Goal: Register for event/course

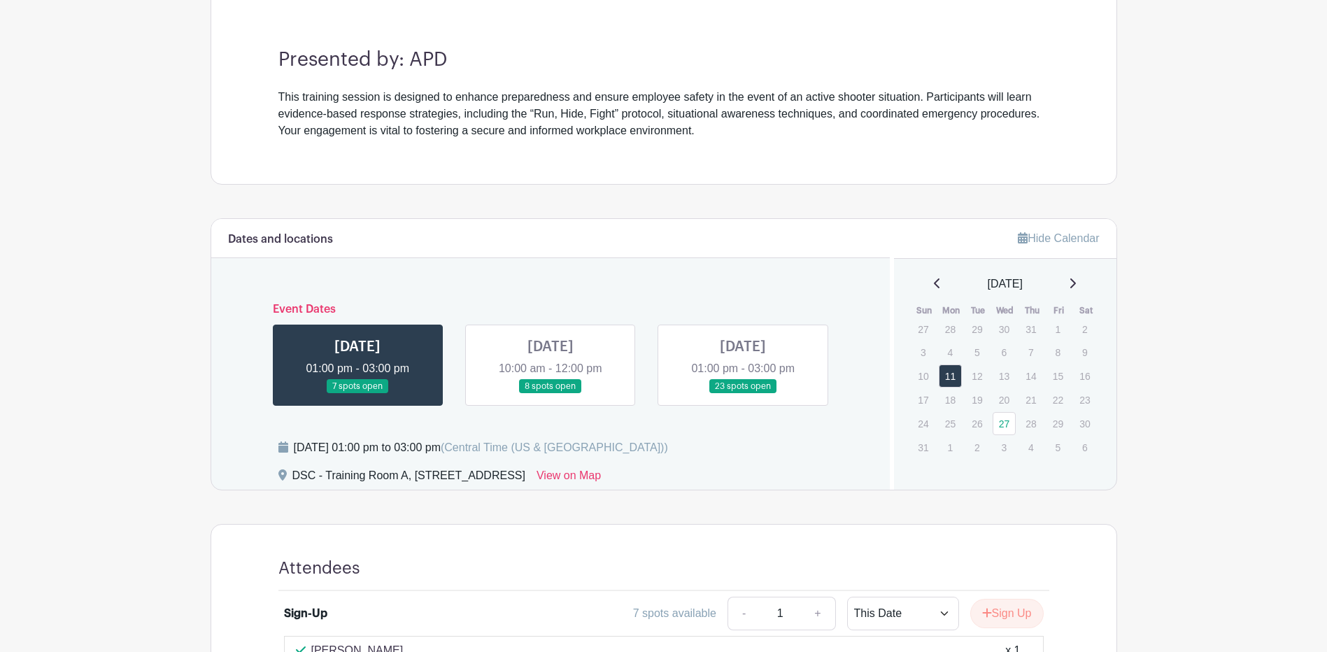
scroll to position [490, 0]
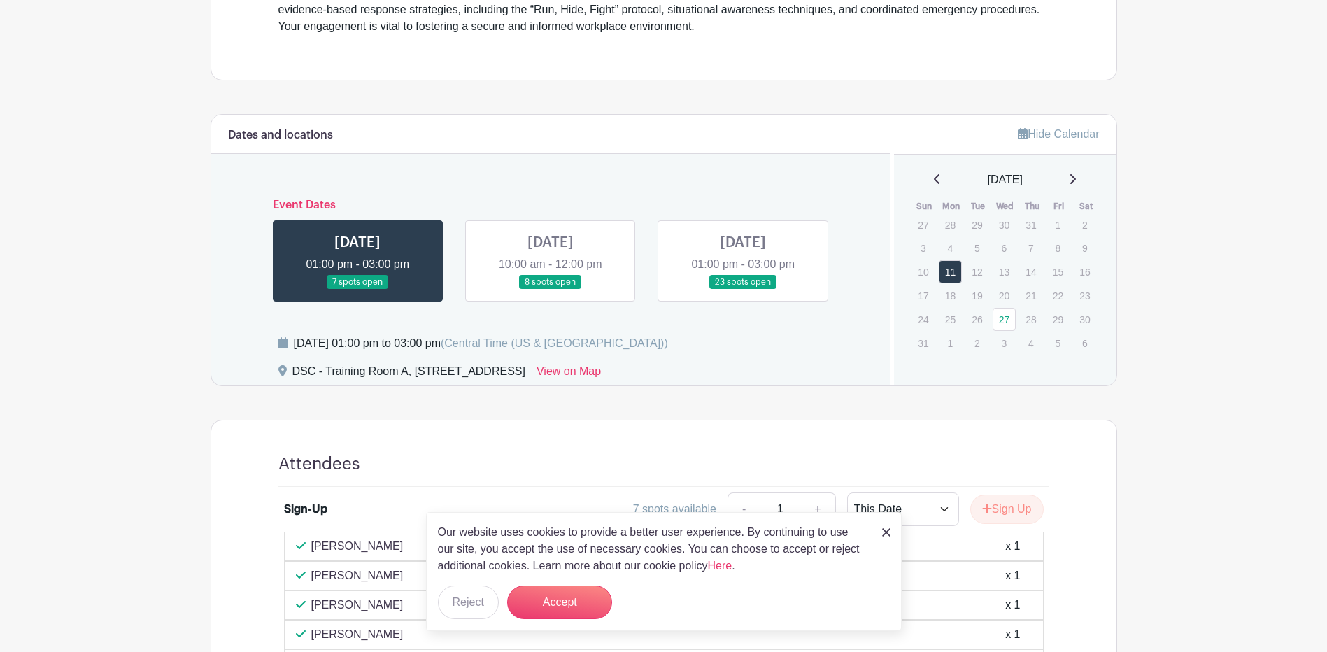
click at [886, 532] on img at bounding box center [886, 532] width 8 height 8
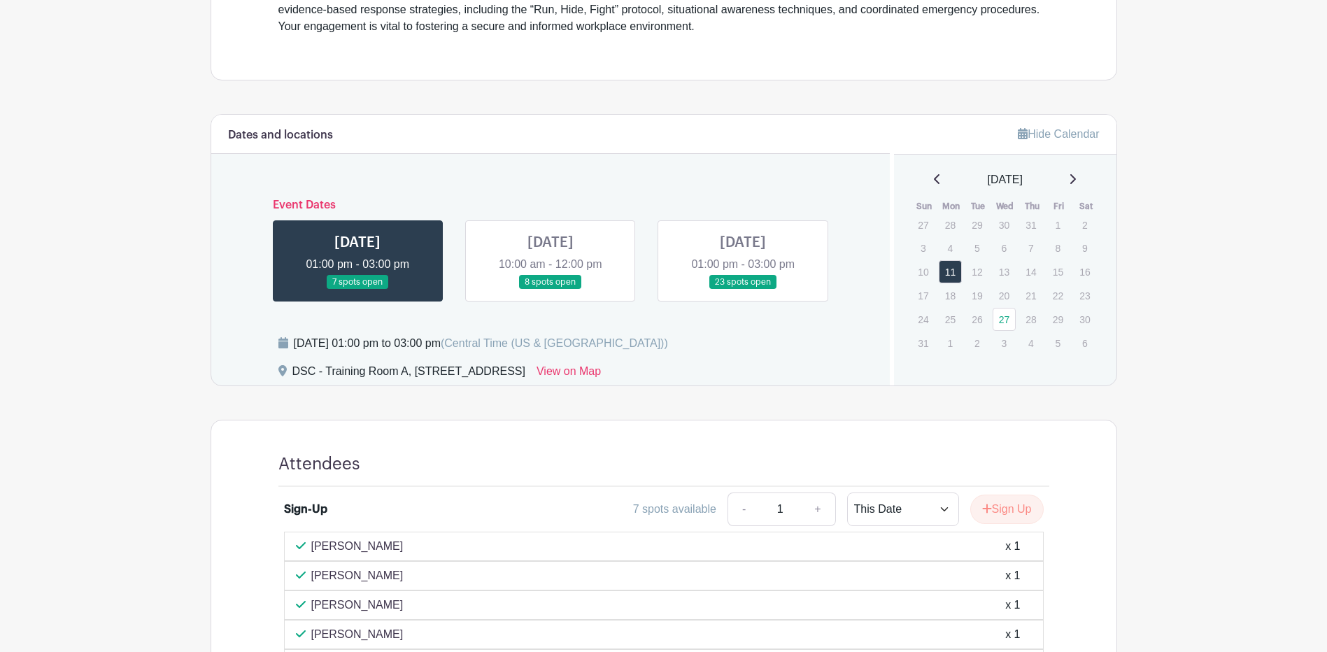
click at [551, 290] on link at bounding box center [551, 290] width 0 height 0
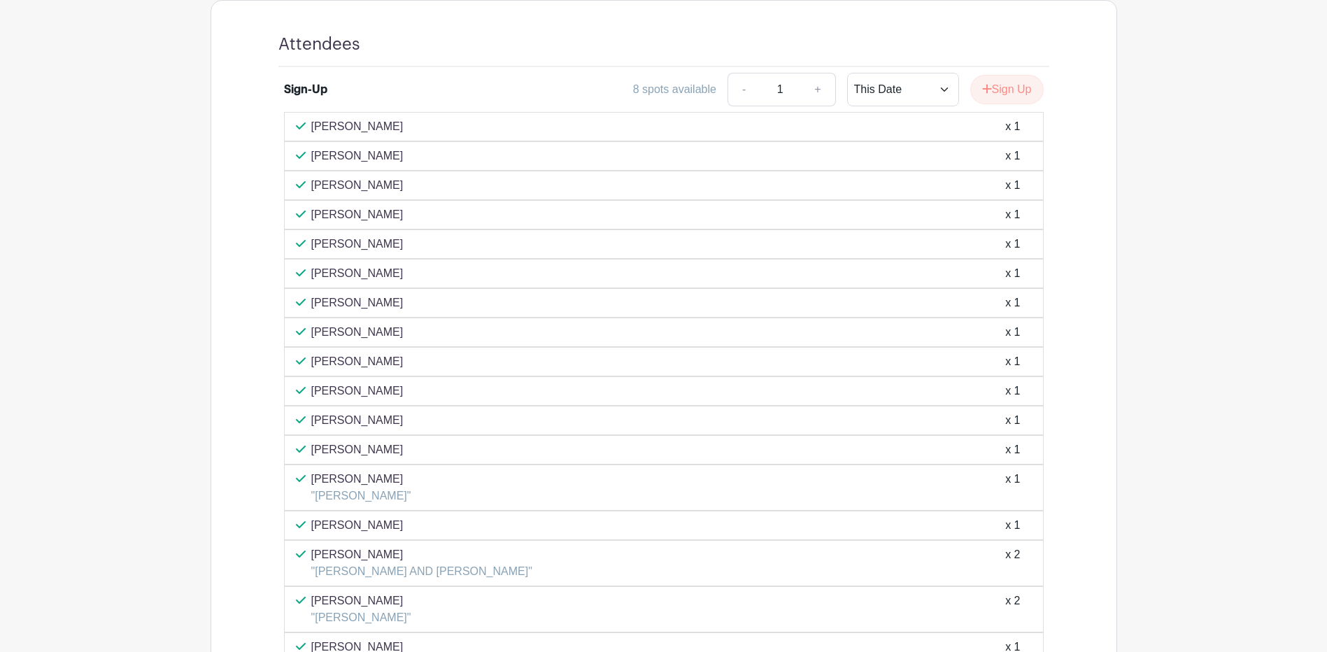
scroll to position [700, 0]
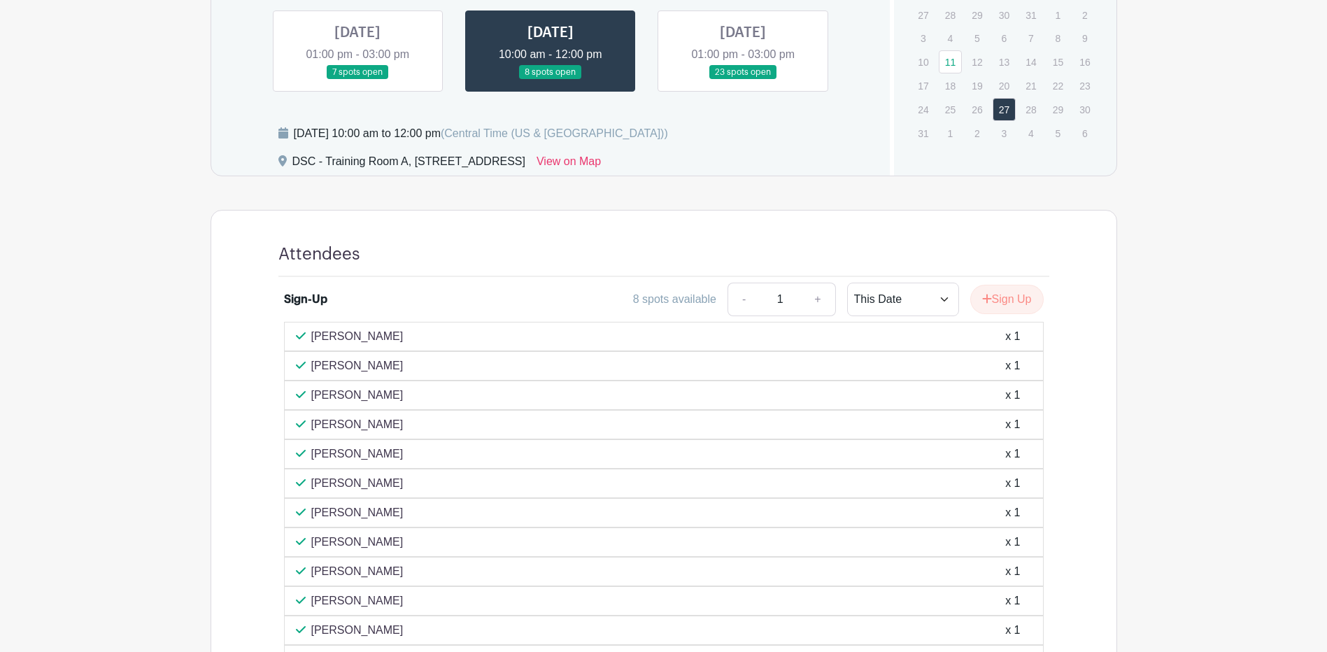
click at [358, 80] on link at bounding box center [358, 80] width 0 height 0
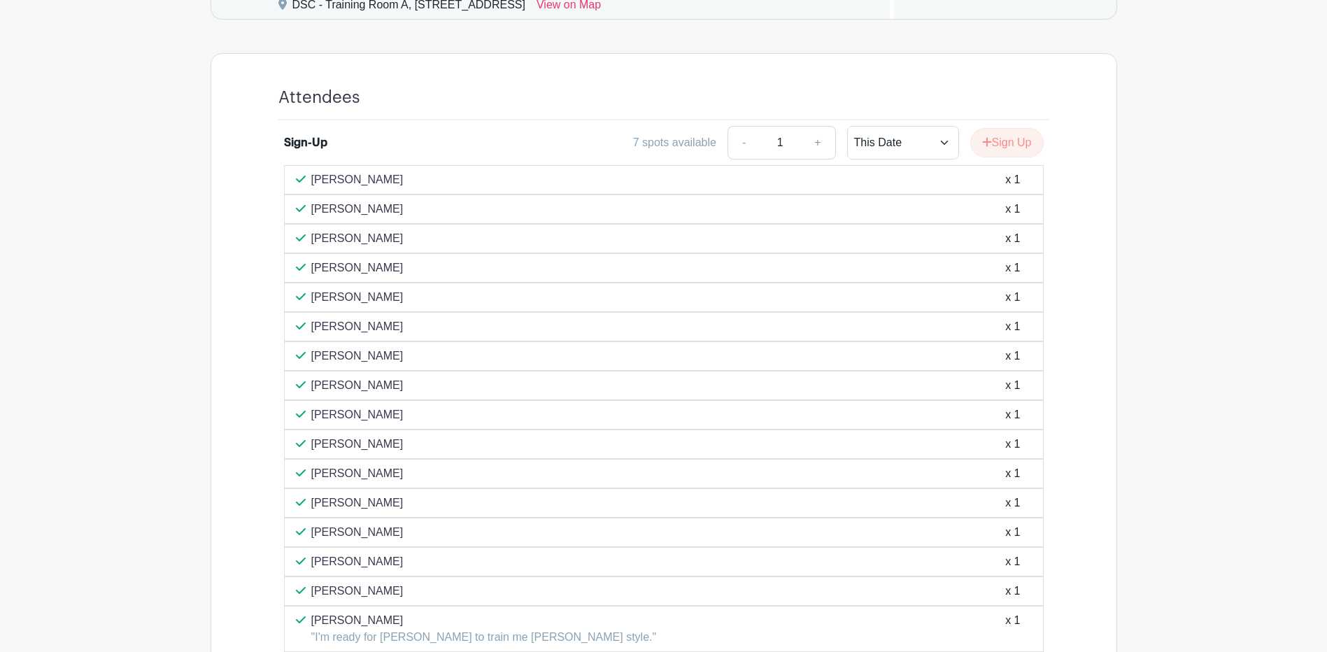
scroll to position [630, 0]
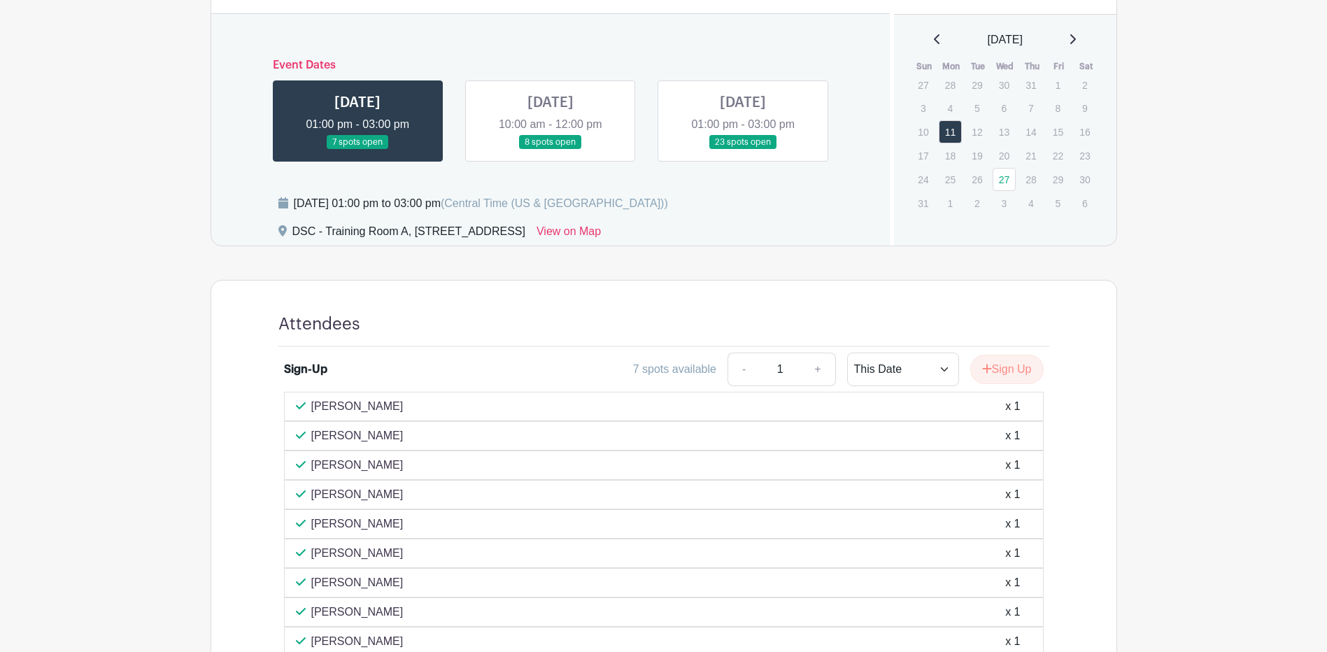
click at [551, 150] on link at bounding box center [551, 150] width 0 height 0
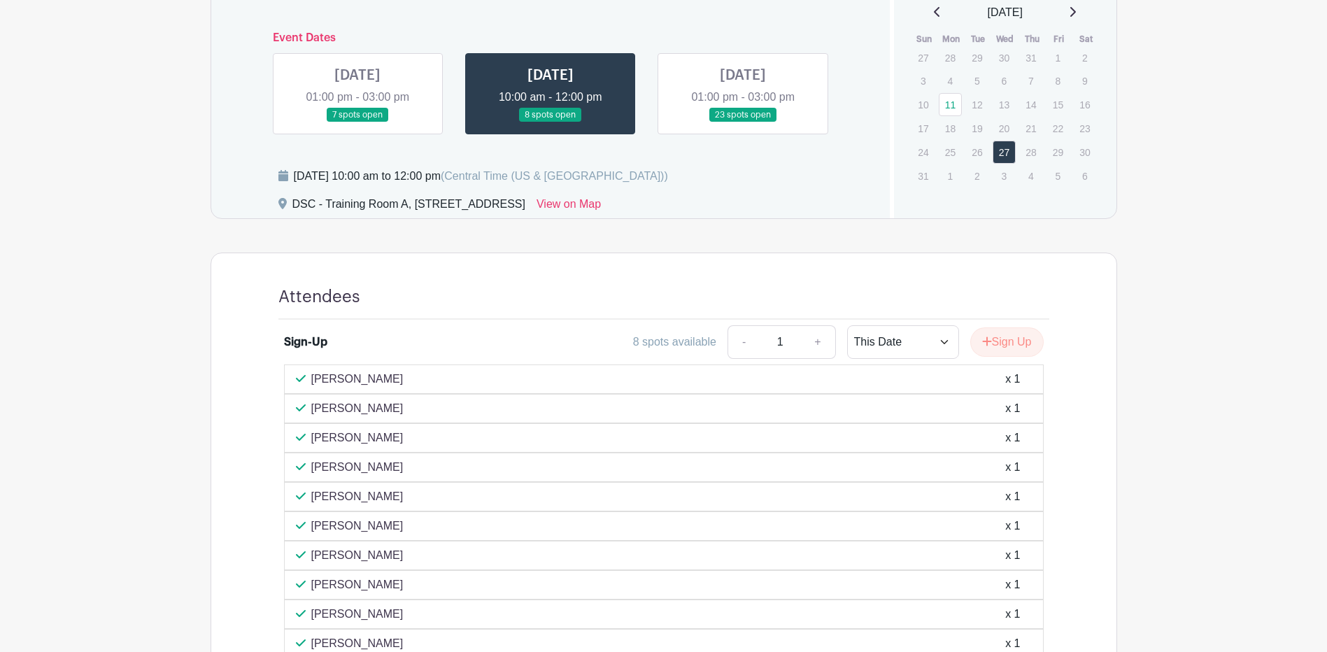
scroll to position [506, 0]
